Goal: Information Seeking & Learning: Learn about a topic

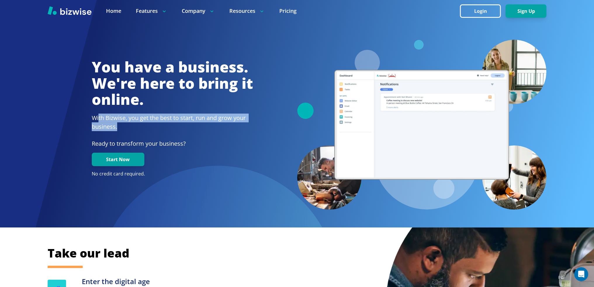
drag, startPoint x: 99, startPoint y: 117, endPoint x: 128, endPoint y: 126, distance: 29.9
click at [128, 126] on h2 "With Bizwise, you get the best to start, run and grow your business." at bounding box center [172, 123] width 161 height 18
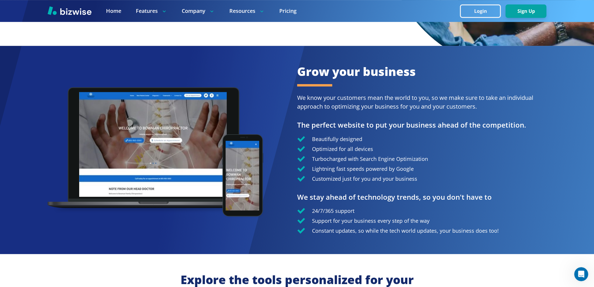
scroll to position [380, 0]
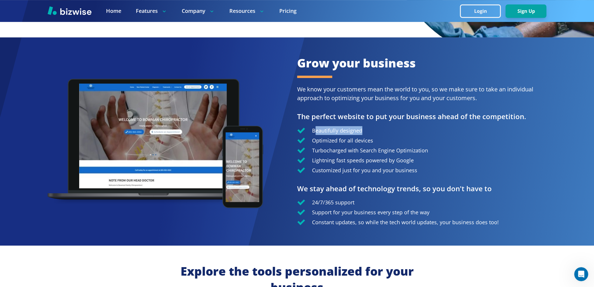
drag, startPoint x: 314, startPoint y: 132, endPoint x: 361, endPoint y: 132, distance: 46.2
click at [361, 132] on p "Beautifully designed" at bounding box center [337, 130] width 50 height 9
click at [312, 134] on p "Beautifully designed" at bounding box center [337, 130] width 50 height 9
drag, startPoint x: 310, startPoint y: 131, endPoint x: 361, endPoint y: 131, distance: 51.1
click at [361, 131] on div "Beautifully designed" at bounding box center [422, 130] width 250 height 9
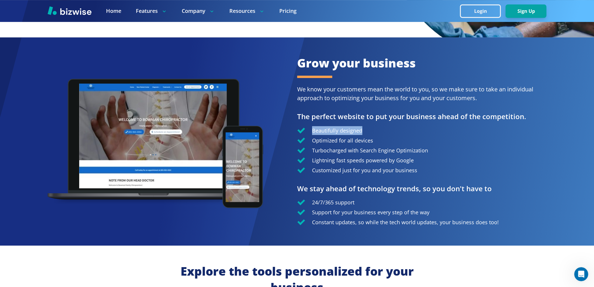
drag, startPoint x: 309, startPoint y: 134, endPoint x: 309, endPoint y: 131, distance: 3.5
click at [309, 134] on div "Beautifully designed" at bounding box center [422, 130] width 250 height 9
click at [300, 118] on h3 "The perfect website to put your business ahead of the competition." at bounding box center [422, 117] width 250 height 10
drag, startPoint x: 293, startPoint y: 110, endPoint x: 331, endPoint y: 110, distance: 38.6
click at [331, 110] on div "Grow your business We know your customers mean the world to you, so we make sur…" at bounding box center [297, 141] width 594 height 208
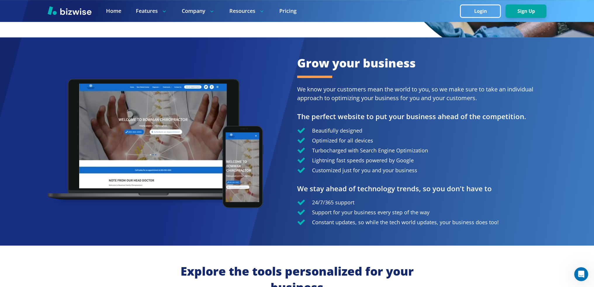
click at [288, 104] on div at bounding box center [173, 141] width 250 height 126
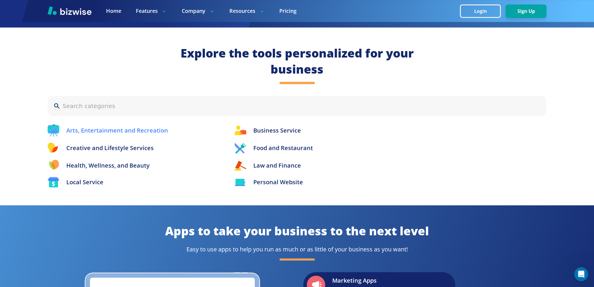
scroll to position [584, 0]
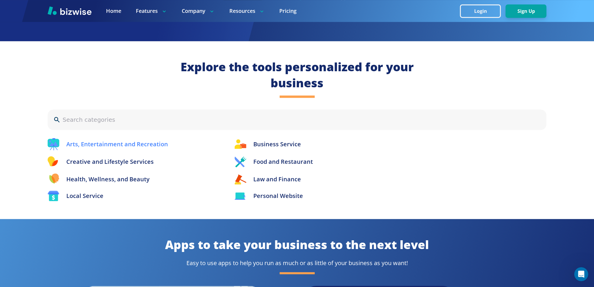
click at [86, 148] on p "Arts, Entertainment and Recreation" at bounding box center [117, 144] width 102 height 9
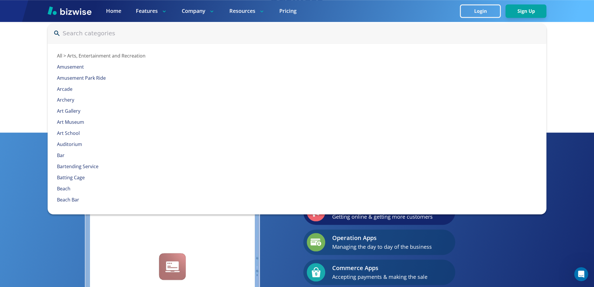
scroll to position [673, 0]
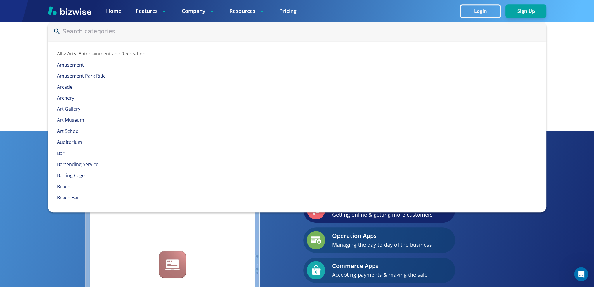
click at [28, 197] on div "Apps to take your business to the next level Easy to use apps to help you run a…" at bounding box center [297, 246] width 594 height 231
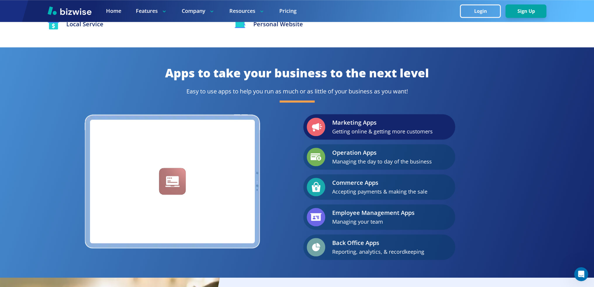
scroll to position [761, 0]
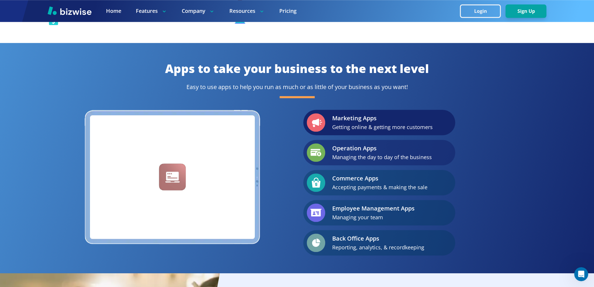
click at [335, 153] on p "Operation Apps" at bounding box center [382, 148] width 100 height 9
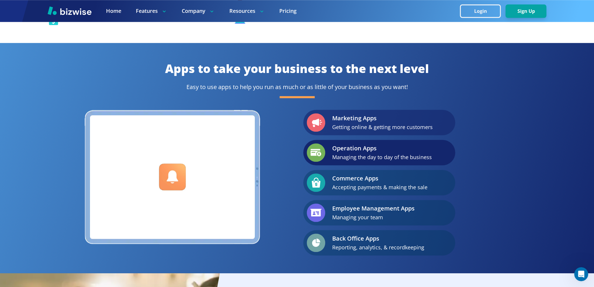
click at [338, 123] on p "Marketing Apps" at bounding box center [382, 118] width 101 height 9
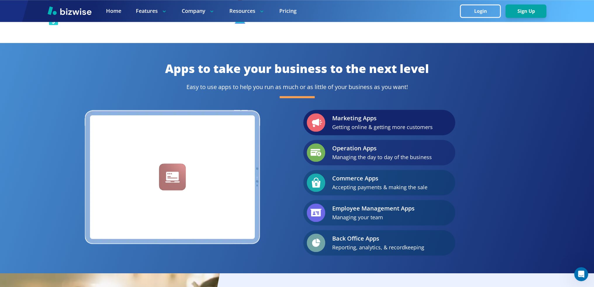
click at [331, 158] on div "Operation Apps Managing the day to day of the business" at bounding box center [379, 152] width 152 height 25
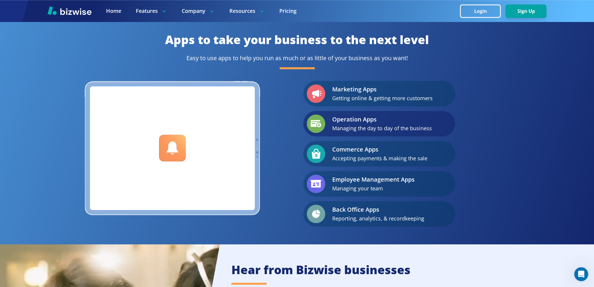
scroll to position [790, 0]
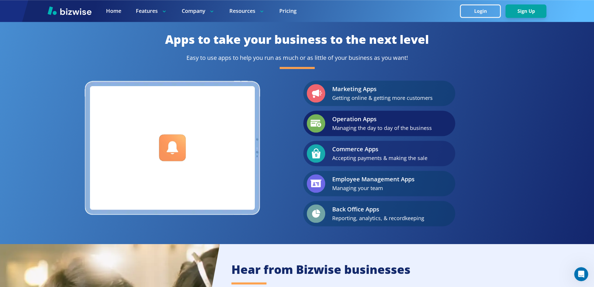
click at [339, 160] on p "Accepting payments & making the sale" at bounding box center [379, 158] width 95 height 9
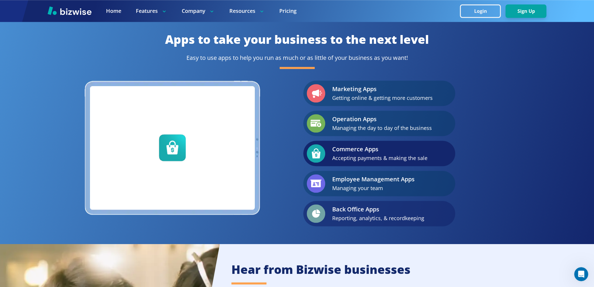
click at [331, 209] on div "Back Office Apps Reporting, analytics, & recordkeeping" at bounding box center [379, 213] width 152 height 25
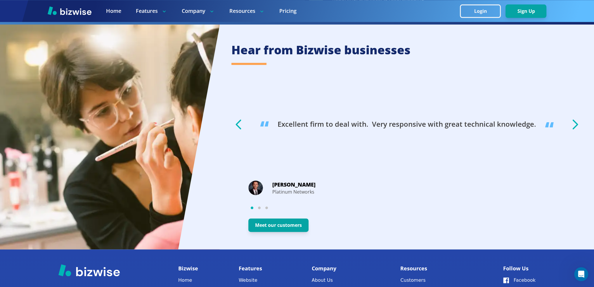
scroll to position [1024, 0]
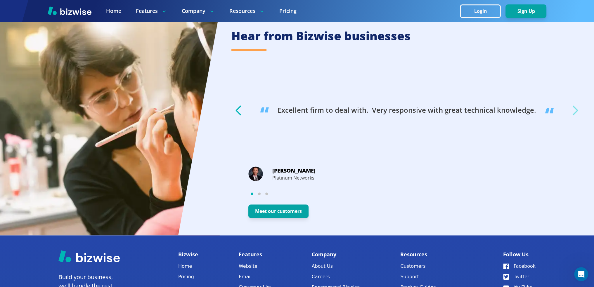
click at [572, 112] on icon "button" at bounding box center [575, 110] width 15 height 15
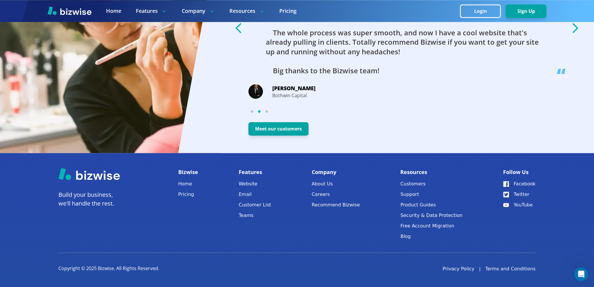
scroll to position [1107, 0]
click at [325, 184] on link "About Us" at bounding box center [336, 184] width 48 height 8
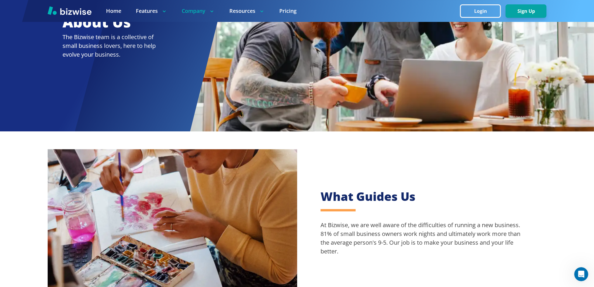
scroll to position [88, 0]
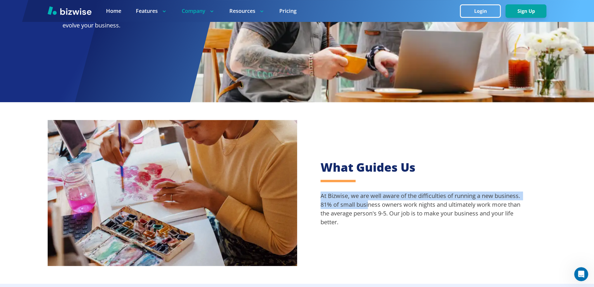
drag, startPoint x: 323, startPoint y: 197, endPoint x: 367, endPoint y: 207, distance: 45.5
click at [367, 207] on p "At Bizwise, we are well aware of the difficulties of running a new business. 81…" at bounding box center [422, 209] width 203 height 35
click at [381, 185] on div "What Guides Us At Bizwise, we are well aware of the difficulties of running a n…" at bounding box center [422, 193] width 250 height 91
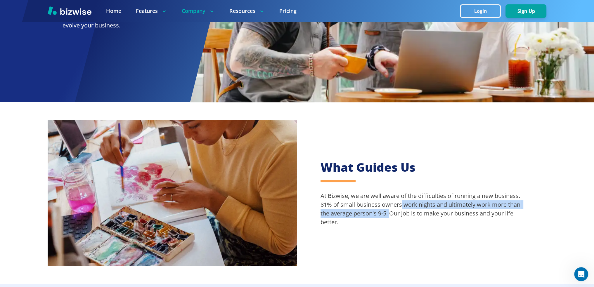
drag, startPoint x: 402, startPoint y: 205, endPoint x: 390, endPoint y: 224, distance: 22.7
click at [391, 216] on p "At Bizwise, we are well aware of the difficulties of running a new business. 81…" at bounding box center [422, 209] width 203 height 35
click at [389, 230] on div "What Guides Us At Bizwise, we are well aware of the difficulties of running a n…" at bounding box center [422, 193] width 250 height 91
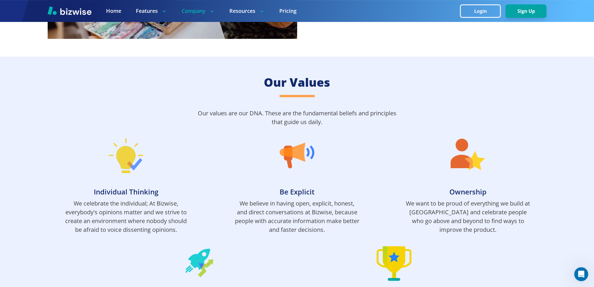
scroll to position [351, 0]
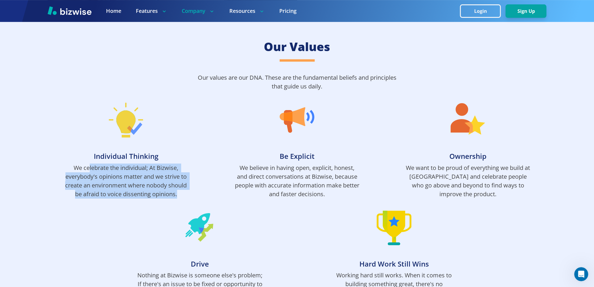
drag, startPoint x: 88, startPoint y: 170, endPoint x: 183, endPoint y: 197, distance: 98.9
click at [183, 197] on p "We celebrate the individual; At Bizwise, everybody's opinions matter and we str…" at bounding box center [126, 181] width 126 height 35
click at [189, 196] on div "Individual Thinking We celebrate the individual; At Bizwise, everybody's opinio…" at bounding box center [297, 151] width 499 height 96
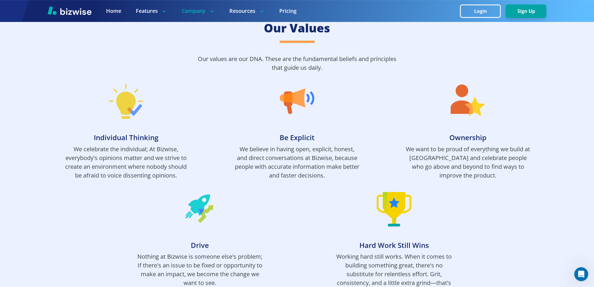
scroll to position [380, 0]
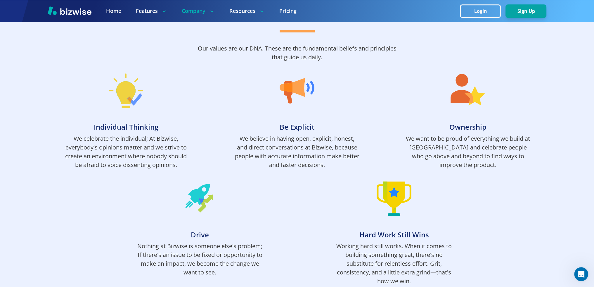
click at [75, 39] on div "Our Values Our values are our DNA. These are the fundamental beliefs and princi…" at bounding box center [297, 148] width 594 height 312
click at [48, 44] on div "Our Values Our values are our DNA. These are the fundamental beliefs and princi…" at bounding box center [297, 148] width 594 height 312
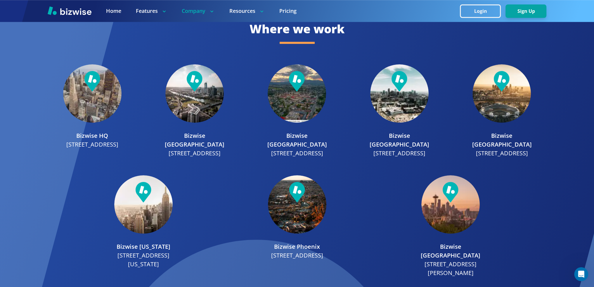
scroll to position [677, 0]
